Goal: Task Accomplishment & Management: Complete application form

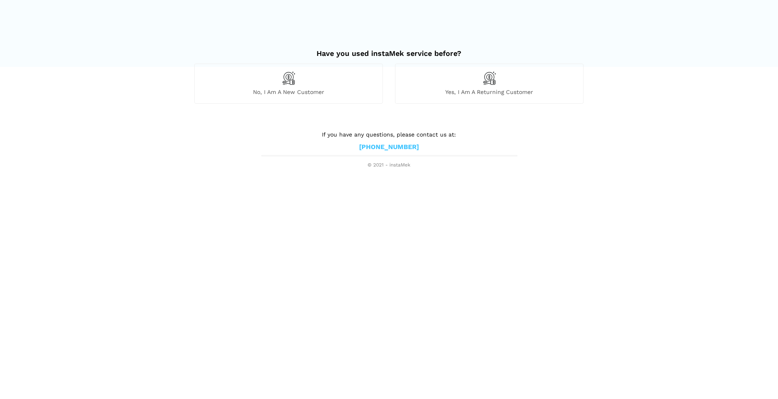
click at [259, 95] on span "No, I am a new customer" at bounding box center [289, 91] width 188 height 7
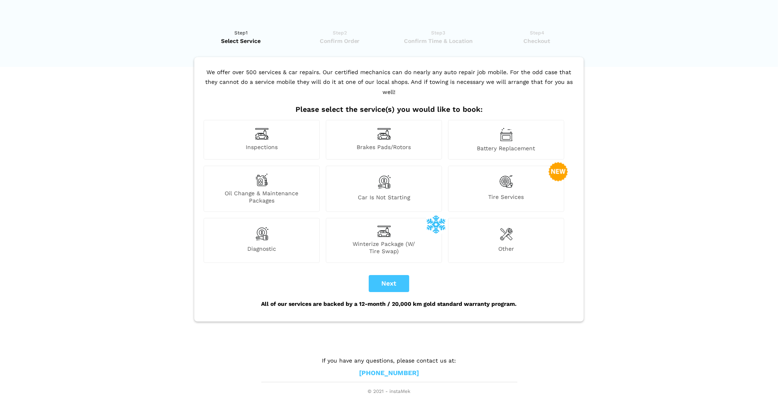
click at [509, 127] on img at bounding box center [506, 134] width 13 height 14
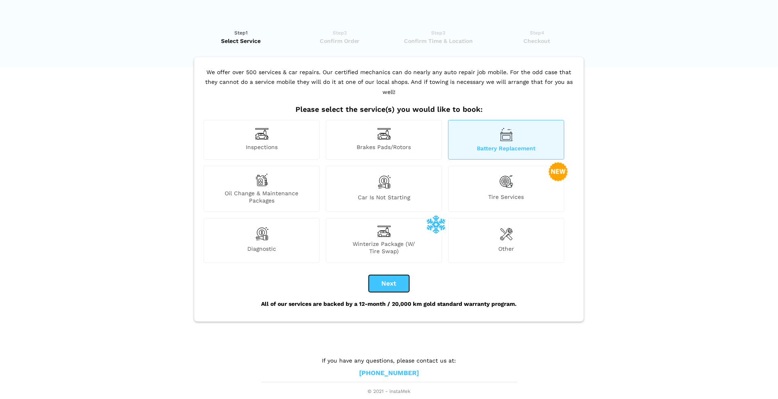
click at [386, 275] on button "Next" at bounding box center [389, 283] width 40 height 17
checkbox input "true"
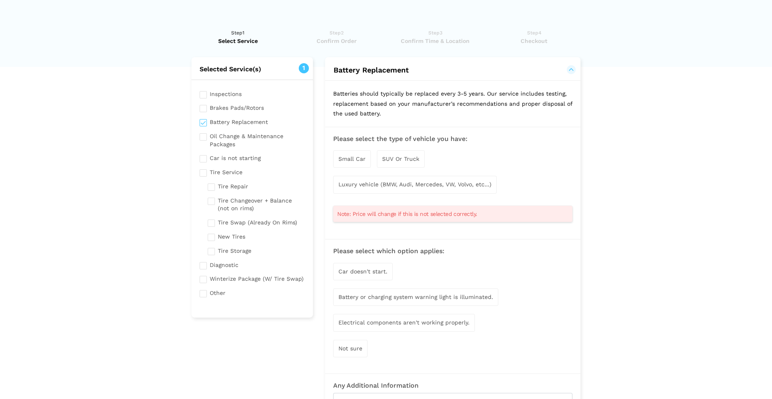
click at [398, 159] on span "SUV Or Truck" at bounding box center [400, 158] width 37 height 6
click at [378, 270] on span "Car doesn't start." at bounding box center [362, 272] width 49 height 6
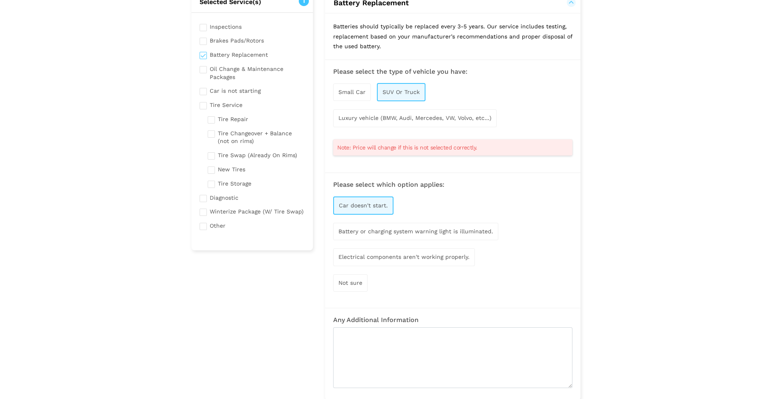
scroll to position [135, 0]
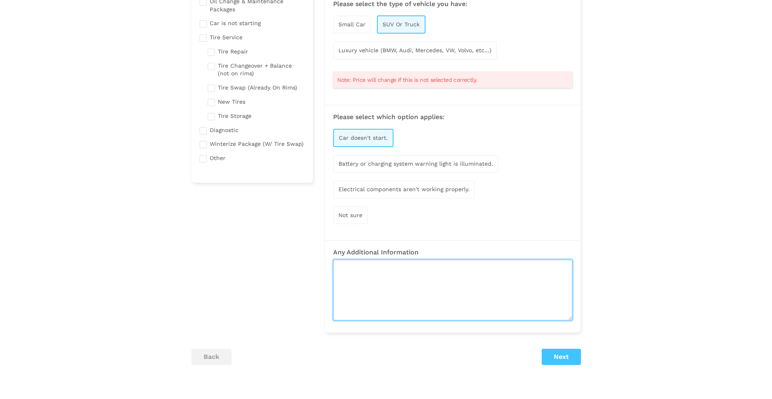
click at [378, 269] on textarea at bounding box center [452, 289] width 239 height 61
type textarea "T"
click at [513, 264] on textarea "All lights except head lights will work, tail gate will arrempt to" at bounding box center [452, 289] width 239 height 61
click at [510, 265] on textarea "All lights except head lights will work, tail gate will arrempt to" at bounding box center [452, 289] width 239 height 61
click at [541, 265] on textarea "All lights except head lights will work, tail gate will attempt to" at bounding box center [452, 289] width 239 height 61
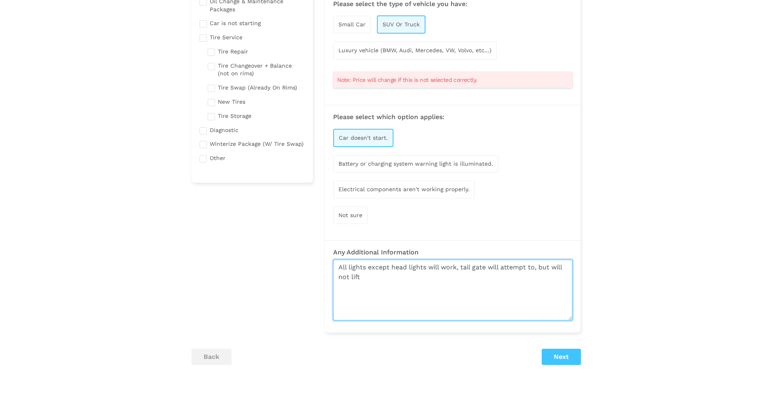
type textarea "All lights except head lights will work, tail gate will attempt to, but will no…"
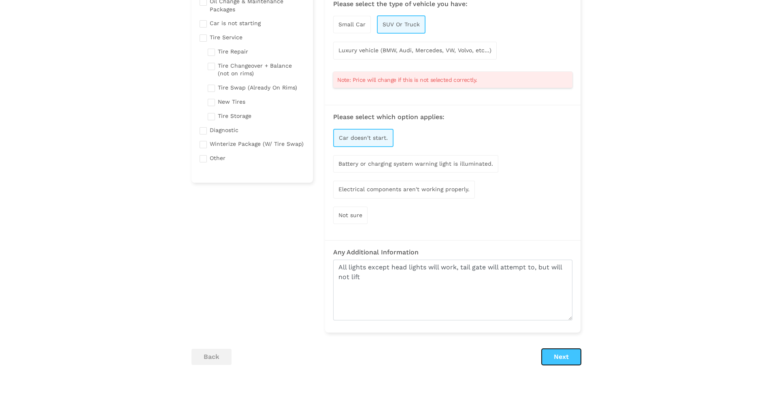
click at [557, 356] on button "Next" at bounding box center [560, 356] width 39 height 16
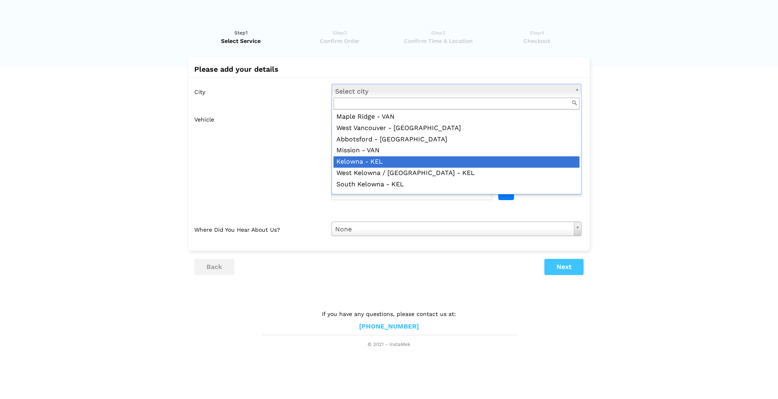
scroll to position [348, 0]
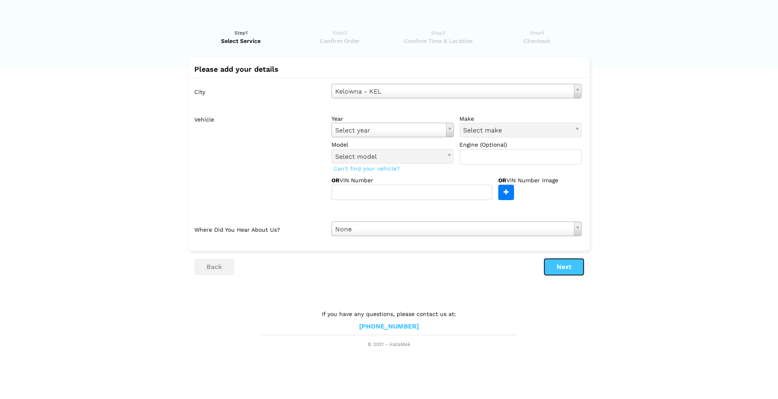
click at [561, 267] on button "Next" at bounding box center [563, 267] width 39 height 16
